Goal: Ask a question: Seek information or help from site administrators or community

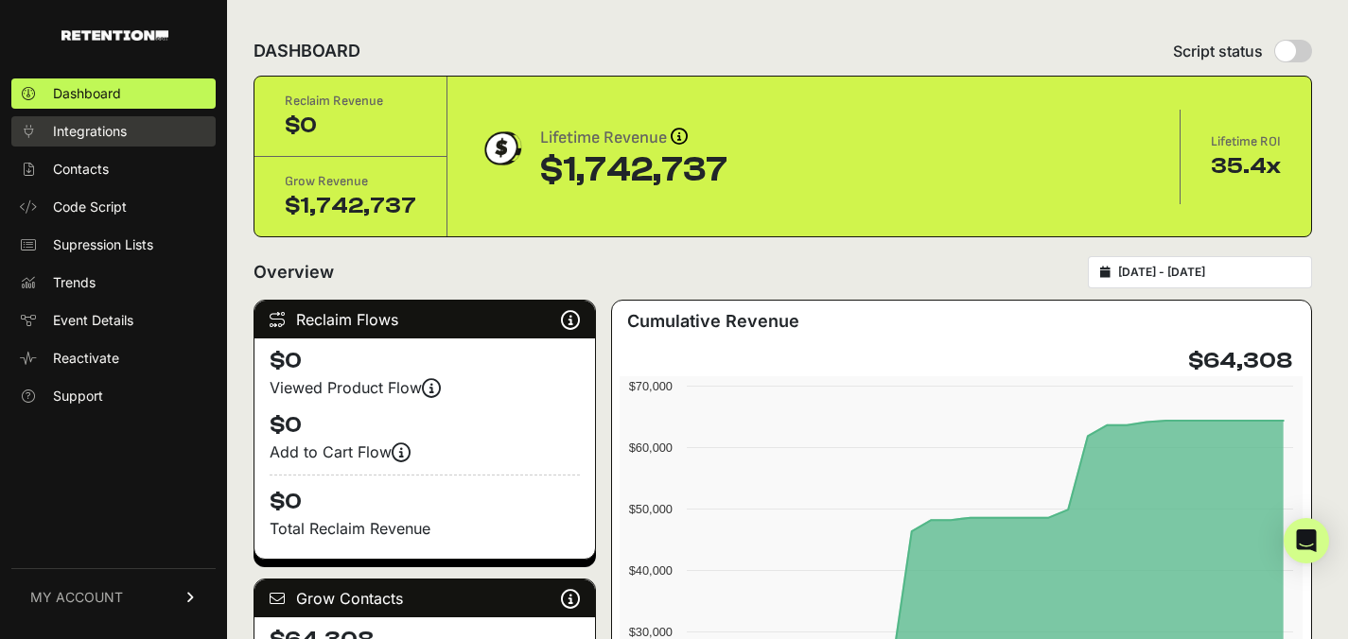
click at [96, 132] on span "Integrations" at bounding box center [90, 131] width 74 height 19
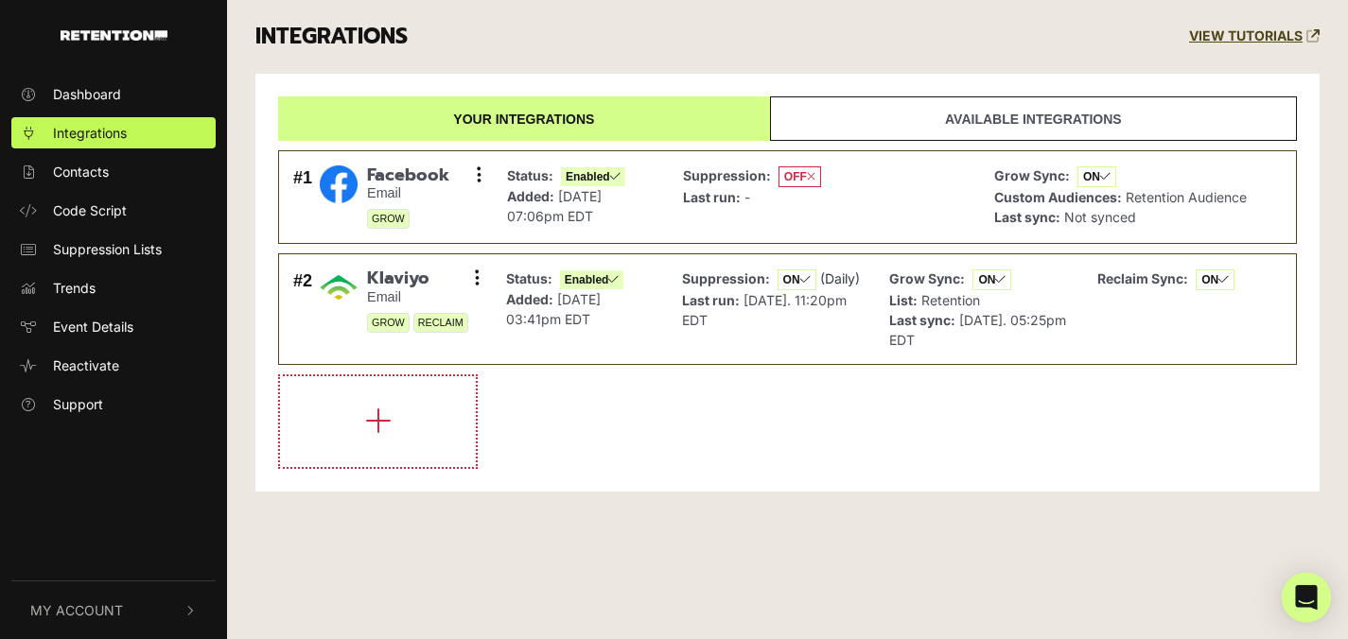
click at [1302, 597] on icon "Open Intercom Messenger" at bounding box center [1306, 597] width 22 height 25
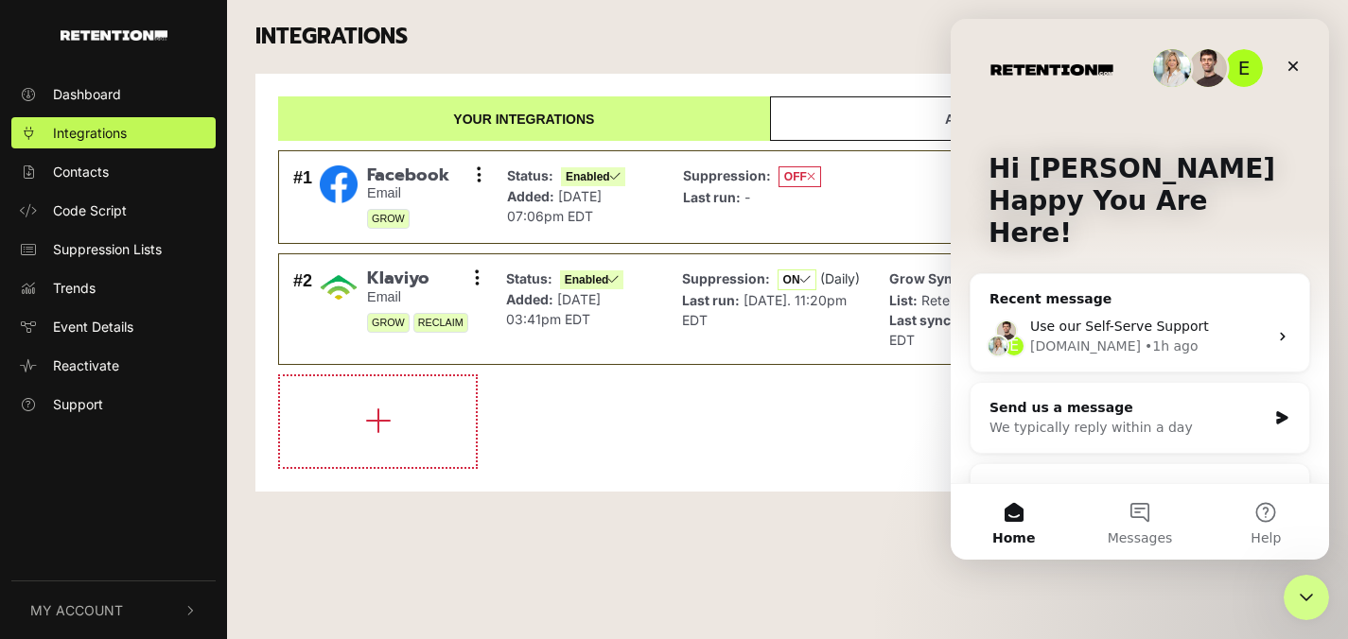
click at [1128, 319] on span "Use our Self-Serve Support" at bounding box center [1119, 326] width 179 height 15
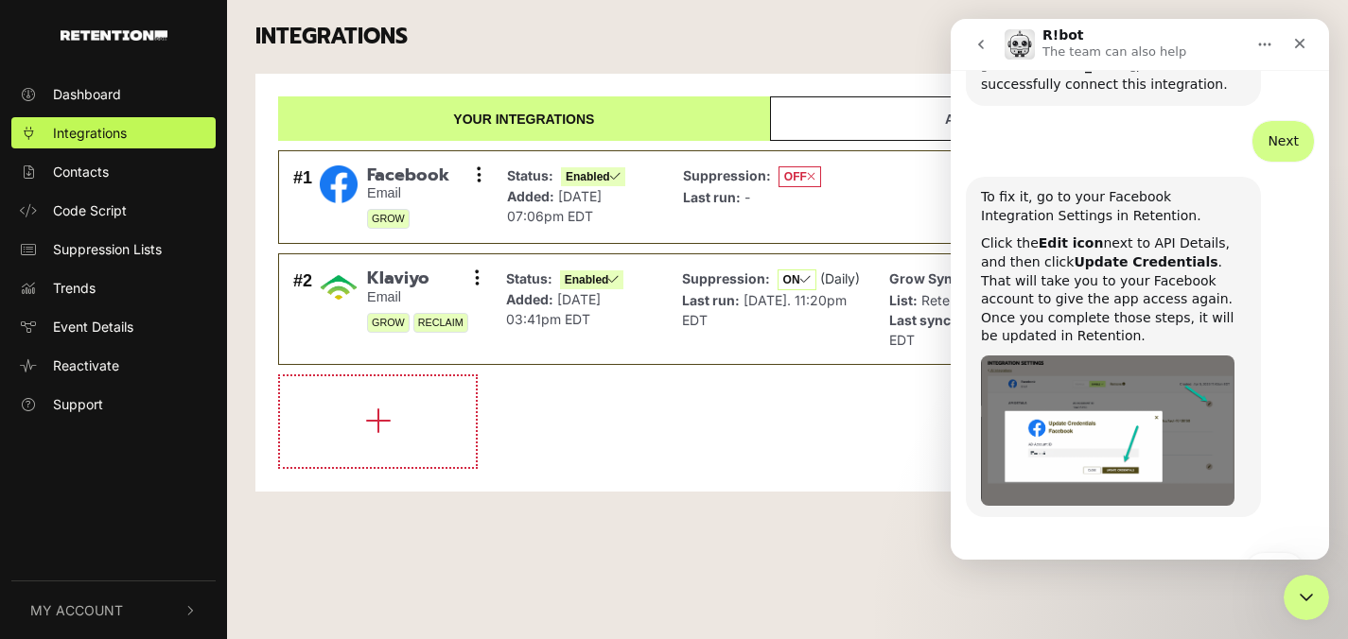
scroll to position [905, 0]
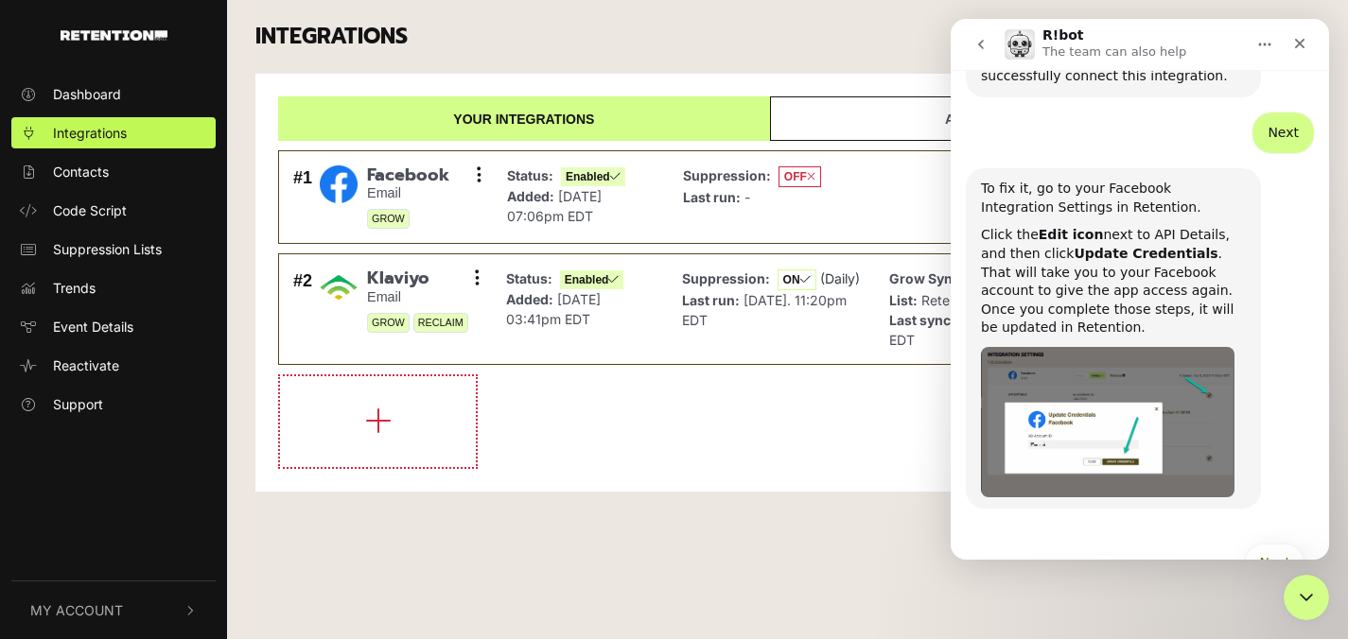
click at [1060, 250] on div "Click the Edit icon next to API Details, and then click Update Credentials . Th…" at bounding box center [1113, 282] width 265 height 112
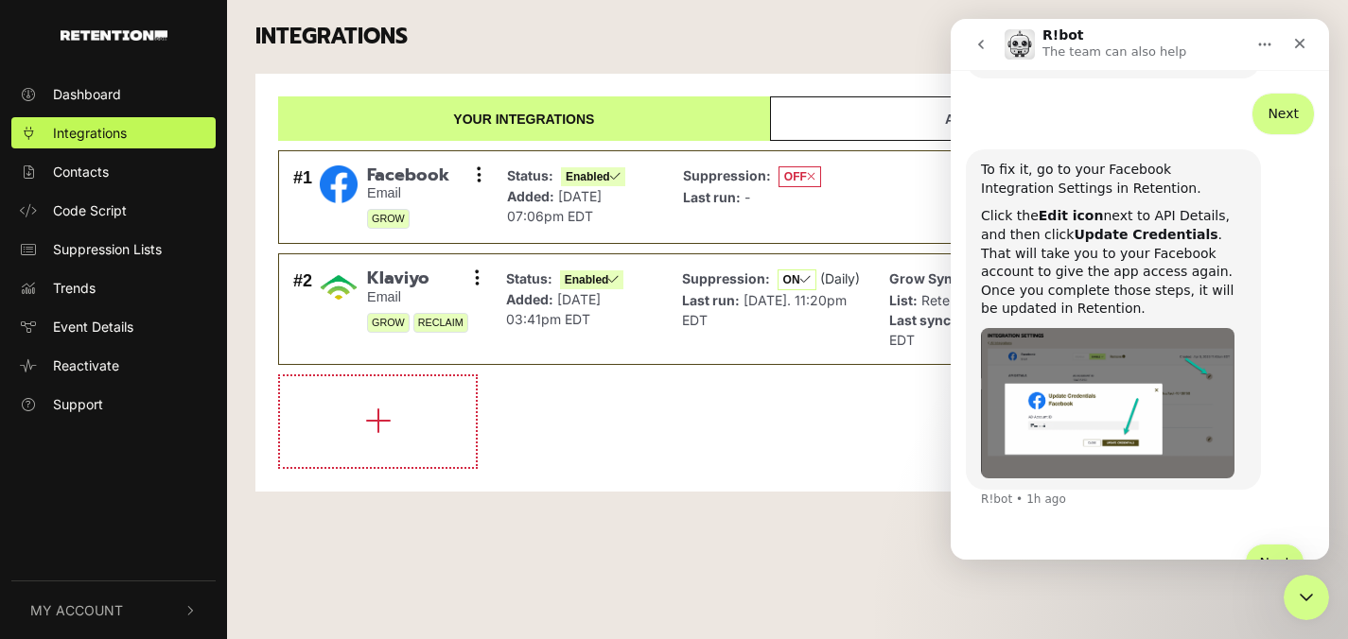
click at [1251, 544] on button "Next" at bounding box center [1275, 563] width 60 height 38
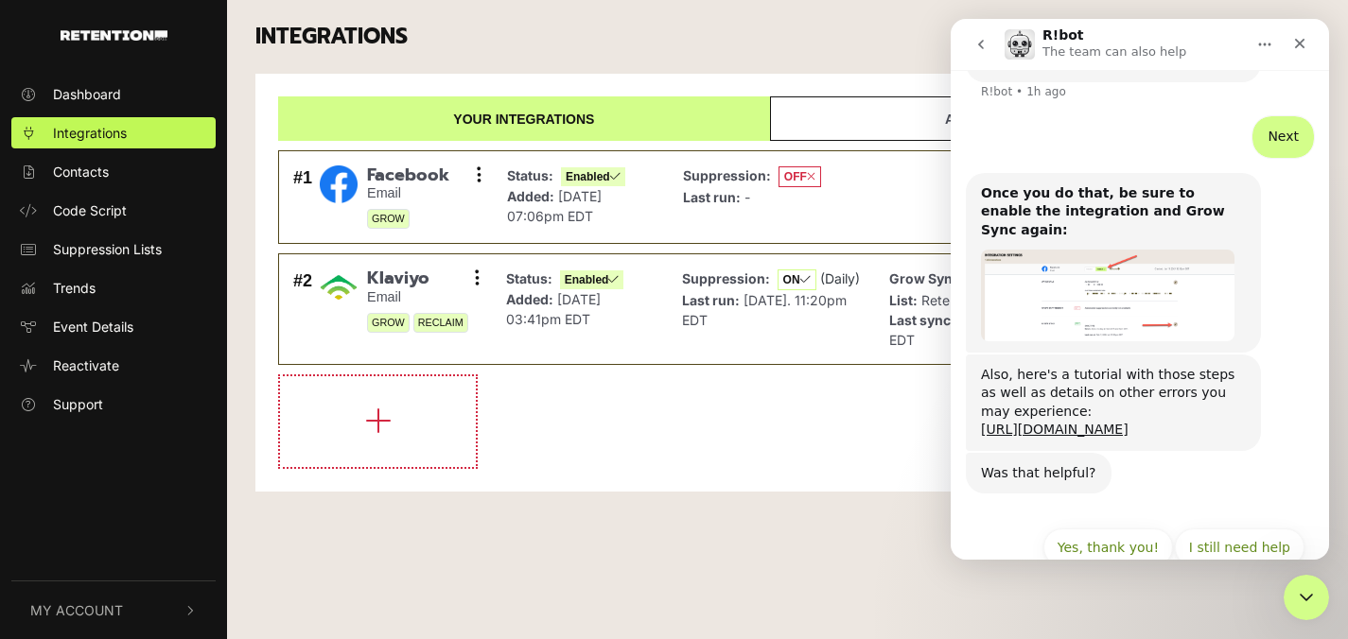
scroll to position [1335, 0]
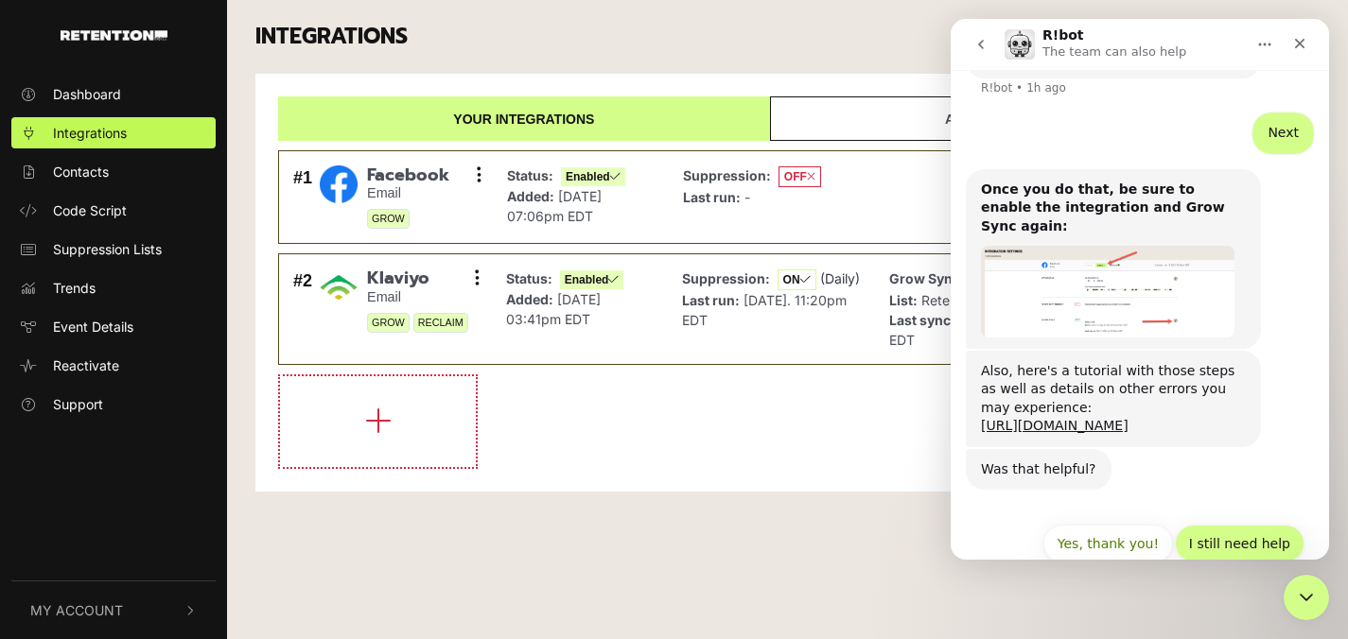
click at [1217, 525] on button "I still need help" at bounding box center [1240, 544] width 130 height 38
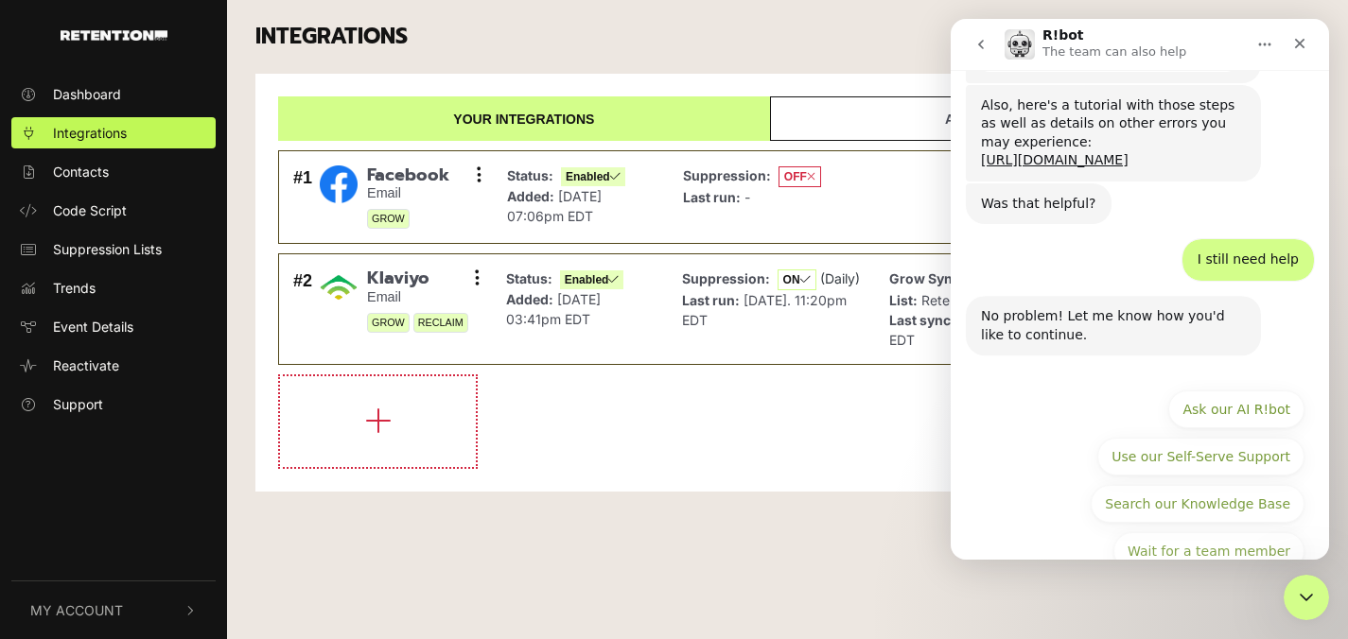
scroll to position [1606, 0]
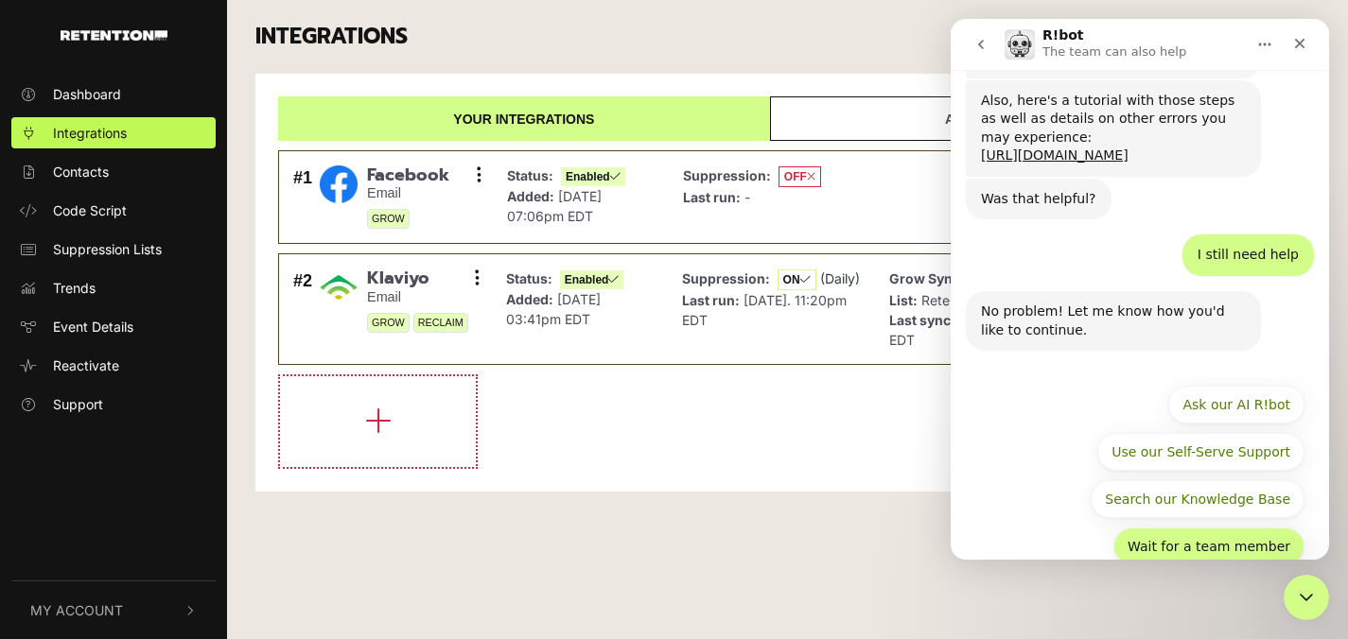
click at [1160, 528] on button "Wait for a team member" at bounding box center [1208, 547] width 191 height 38
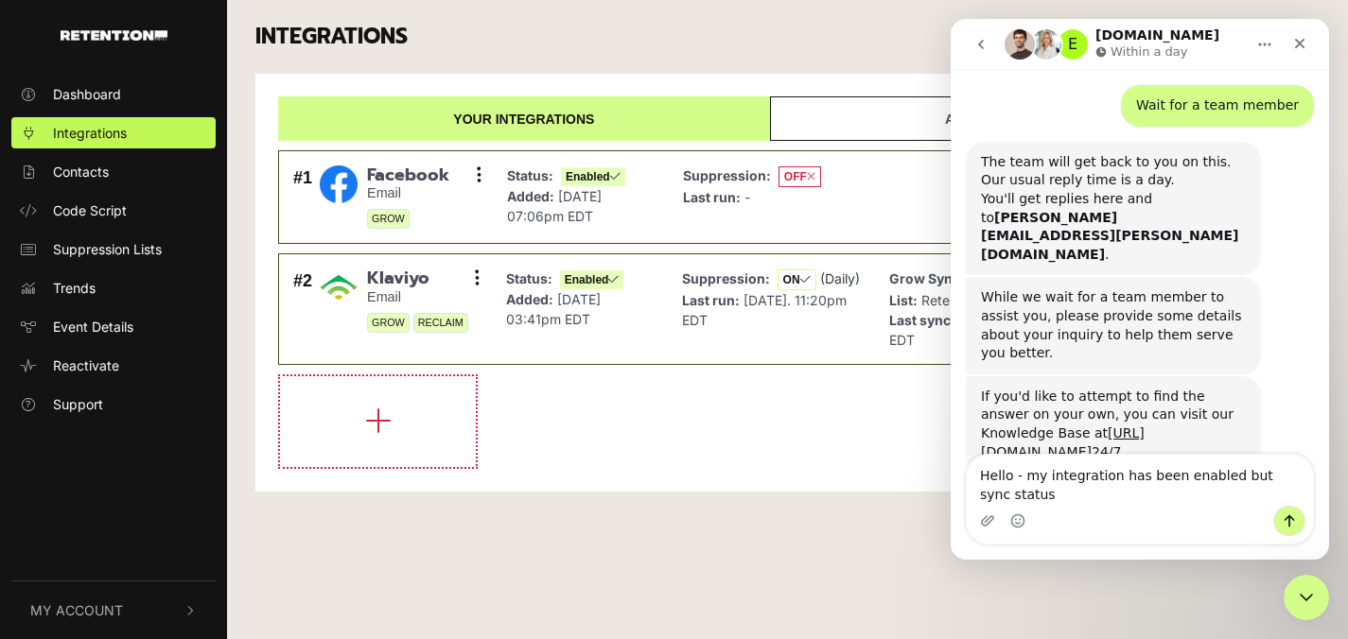
scroll to position [1906, 0]
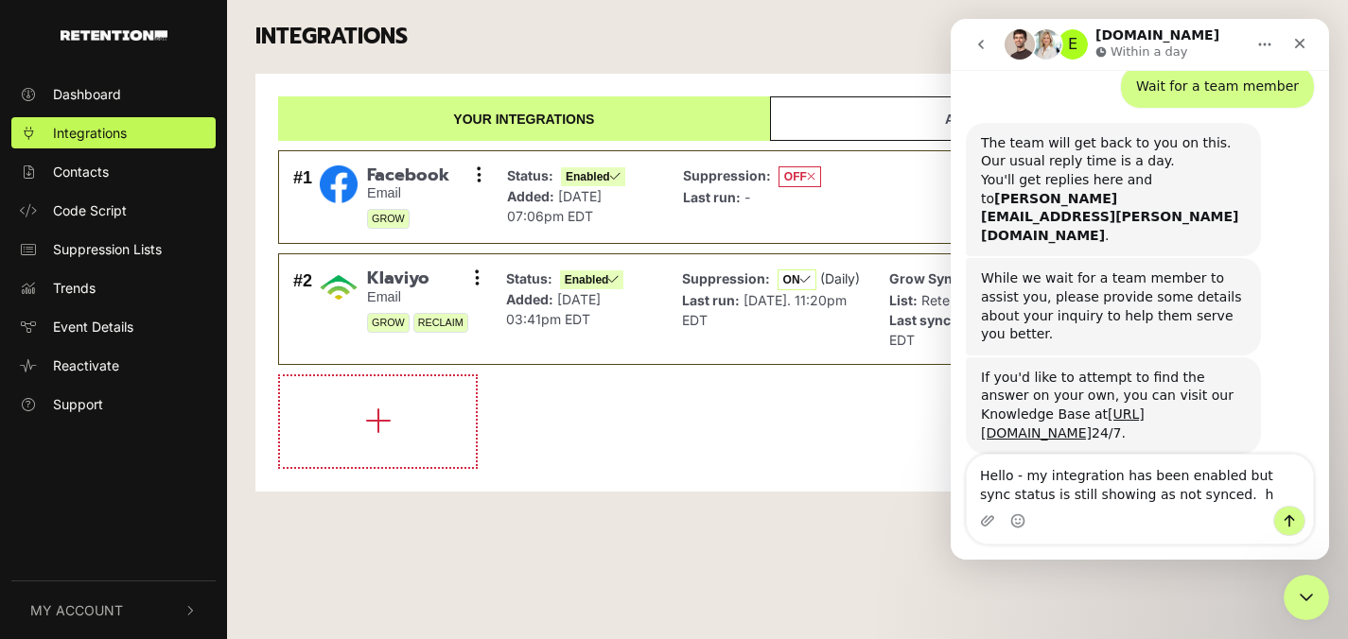
type textarea "Hello - my integration has been enabled but sync status is still showing as not…"
